Goal: Browse casually

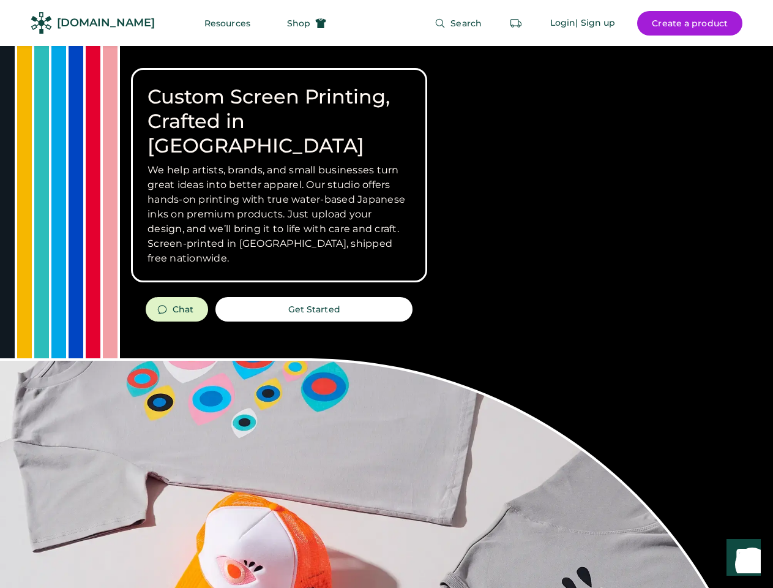
click at [386, 294] on div "Custom Screen Printing, Crafted in [GEOGRAPHIC_DATA] We help artists, brands, a…" at bounding box center [386, 435] width 773 height 778
click at [386, 317] on div "Custom Screen Printing, Crafted in [GEOGRAPHIC_DATA] We help artists, brands, a…" at bounding box center [386, 435] width 773 height 778
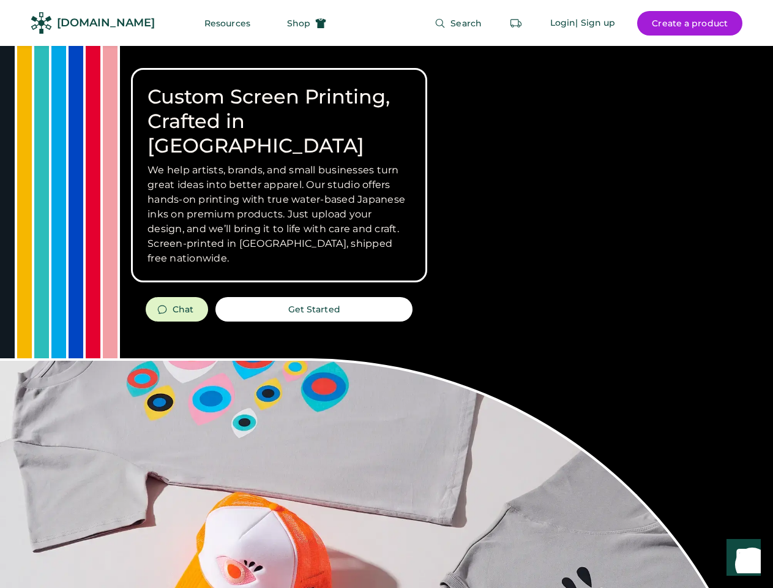
click at [386, 317] on div "Custom Screen Printing, Crafted in [GEOGRAPHIC_DATA] We help artists, brands, a…" at bounding box center [386, 435] width 773 height 778
click at [279, 175] on h3 "We help artists, brands, and small businesses turn great ideas into better appa…" at bounding box center [279, 214] width 263 height 103
click at [279, 163] on h3 "We help artists, brands, and small businesses turn great ideas into better appa…" at bounding box center [279, 214] width 263 height 103
click at [279, 109] on h1 "Custom Screen Printing, Crafted in [GEOGRAPHIC_DATA]" at bounding box center [279, 121] width 263 height 73
